Goal: Task Accomplishment & Management: Use online tool/utility

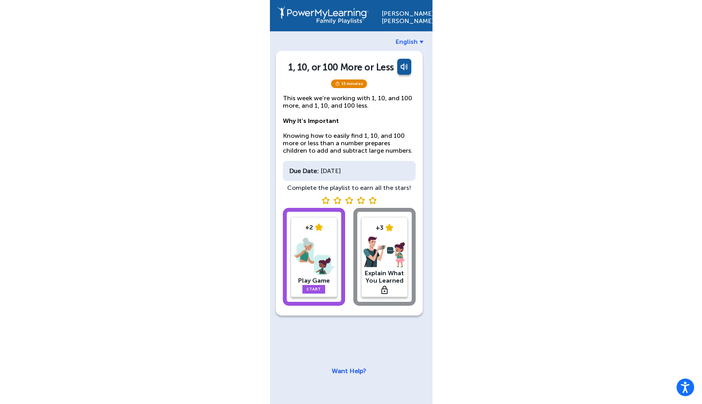
click at [312, 252] on img at bounding box center [314, 256] width 42 height 41
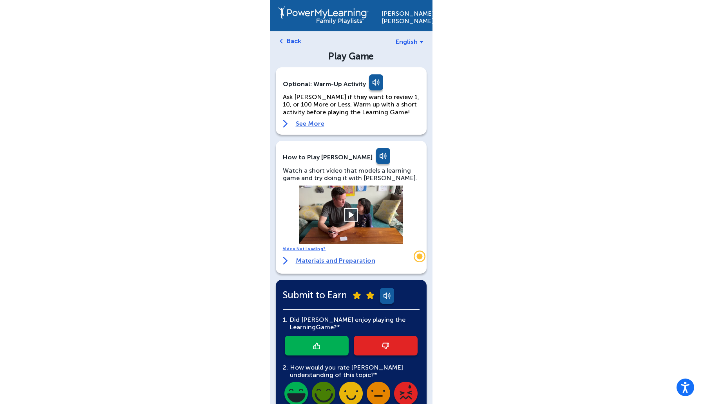
click at [349, 211] on button at bounding box center [351, 215] width 14 height 14
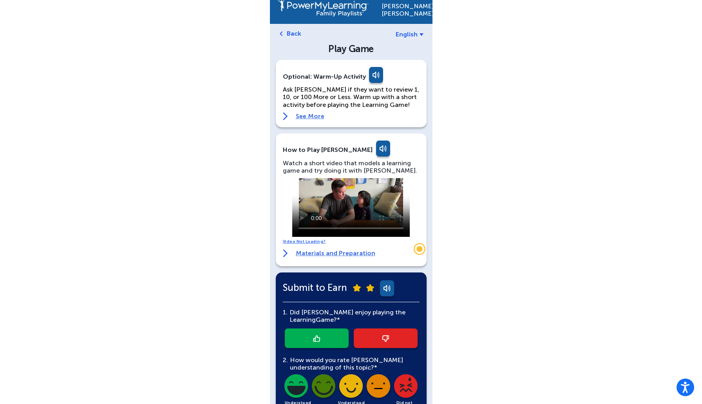
scroll to position [126, 0]
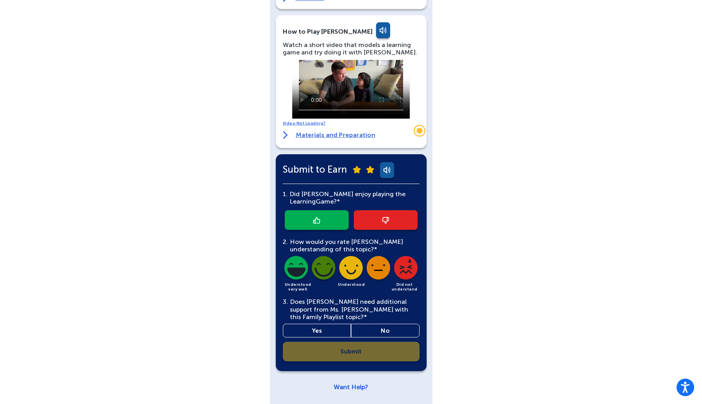
click at [306, 215] on link at bounding box center [317, 220] width 64 height 20
click at [356, 267] on img at bounding box center [351, 269] width 27 height 27
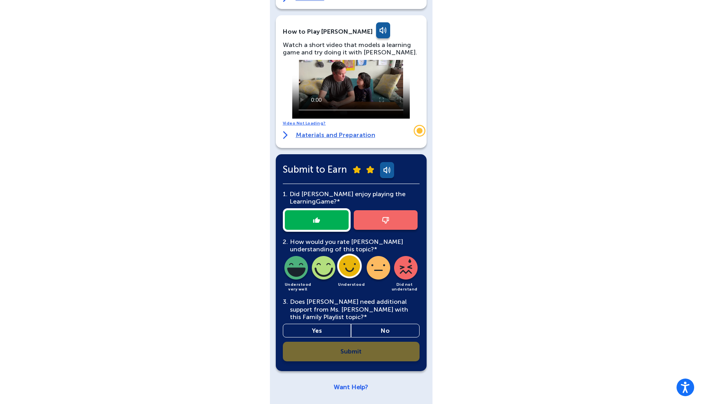
click at [323, 325] on link "Yes" at bounding box center [317, 331] width 69 height 14
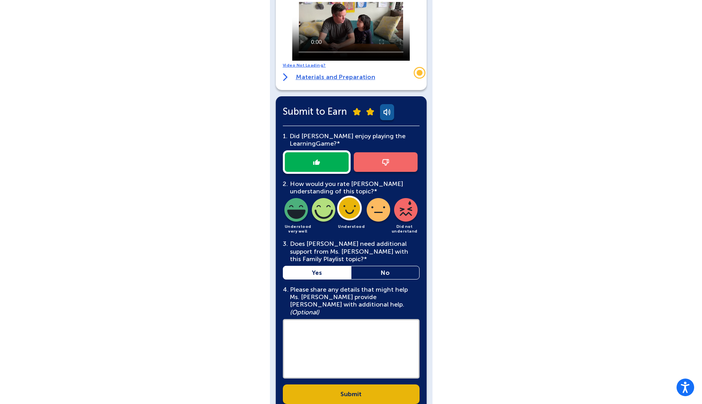
scroll to position [219, 0]
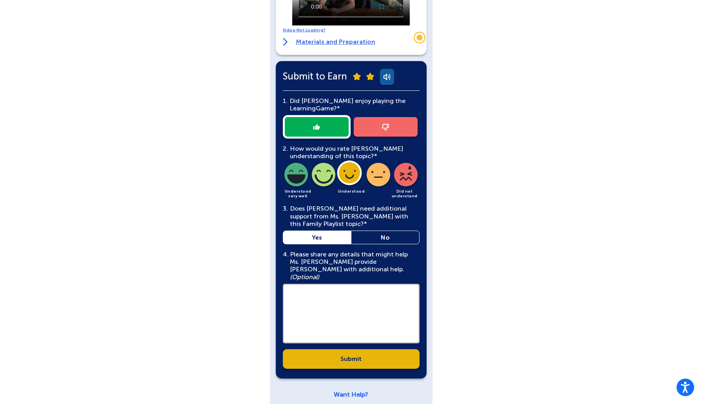
click at [341, 312] on textarea at bounding box center [351, 314] width 137 height 60
type textarea "****"
click at [353, 357] on link "Submit" at bounding box center [351, 359] width 137 height 20
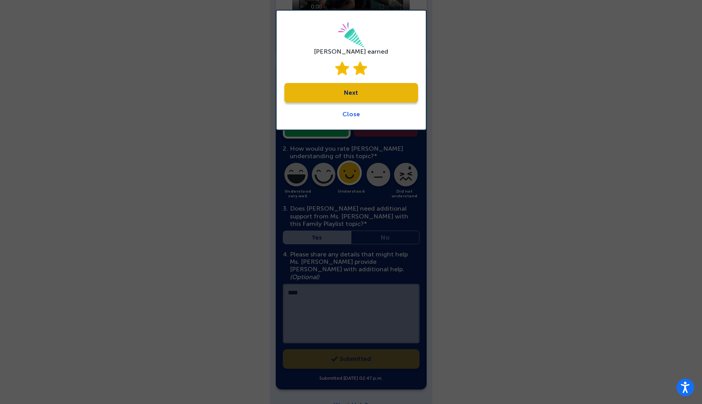
click at [363, 87] on link "Next" at bounding box center [351, 93] width 134 height 20
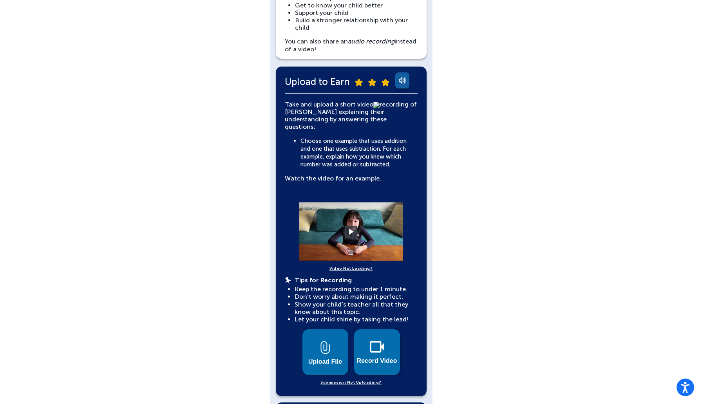
scroll to position [138, 0]
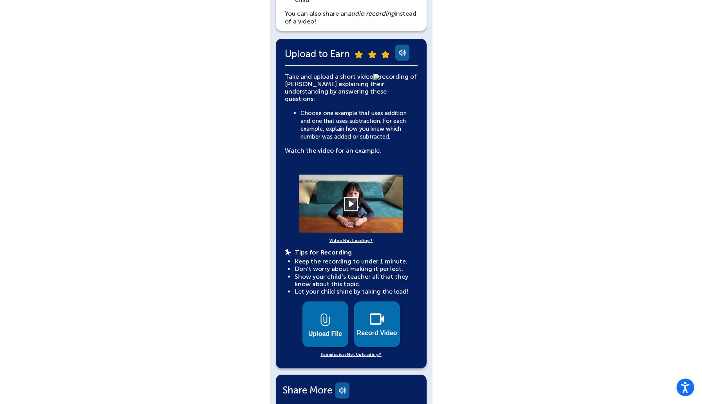
click at [348, 197] on button at bounding box center [351, 204] width 14 height 14
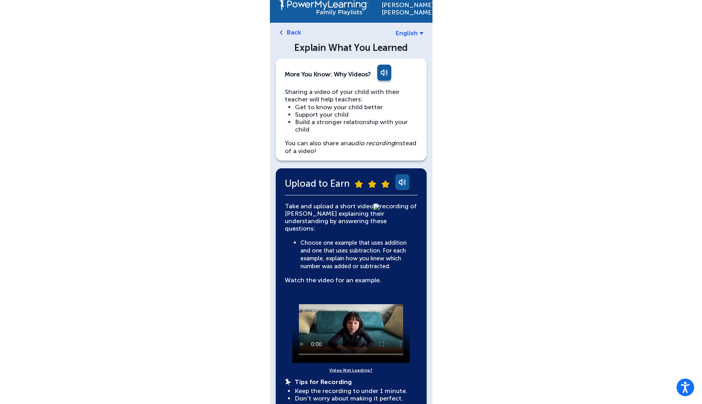
scroll to position [0, 0]
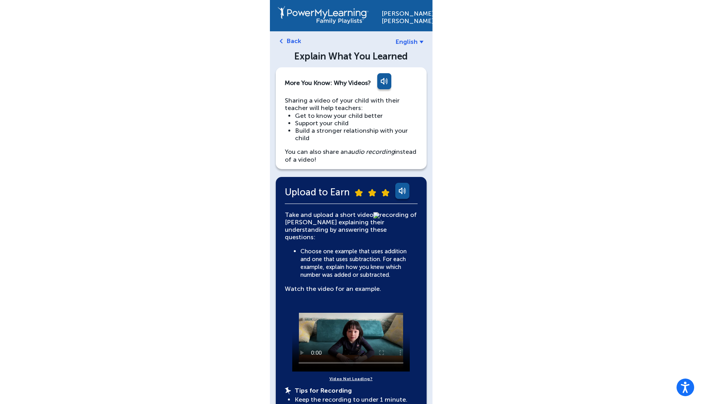
click at [410, 43] on span "English" at bounding box center [407, 41] width 22 height 7
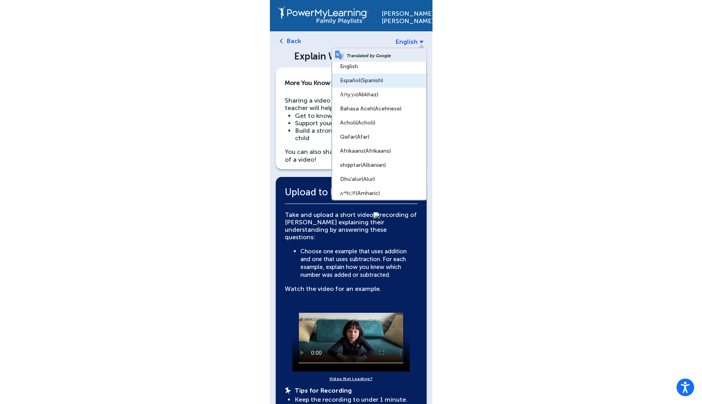
click at [370, 81] on span "(Spanish)" at bounding box center [371, 80] width 23 height 7
